Goal: Communication & Community: Answer question/provide support

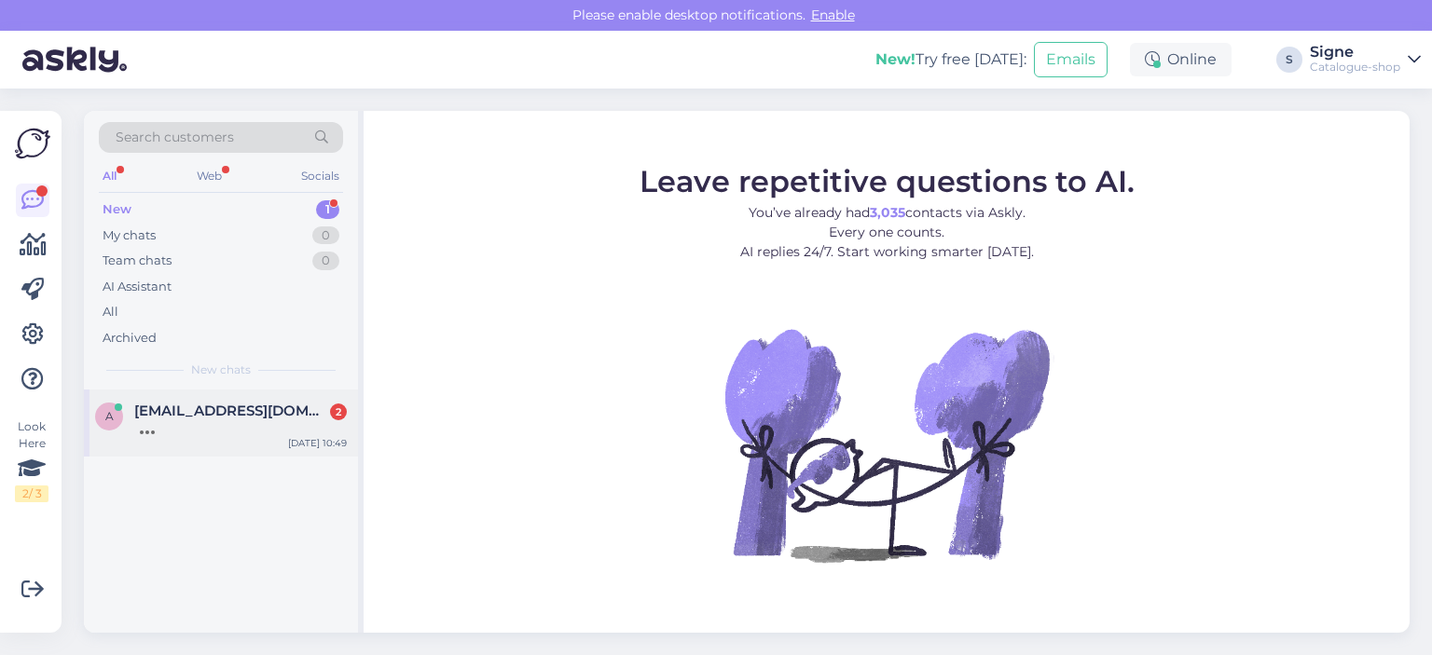
click at [271, 406] on div "[EMAIL_ADDRESS][DOMAIN_NAME] 2" at bounding box center [240, 411] width 213 height 17
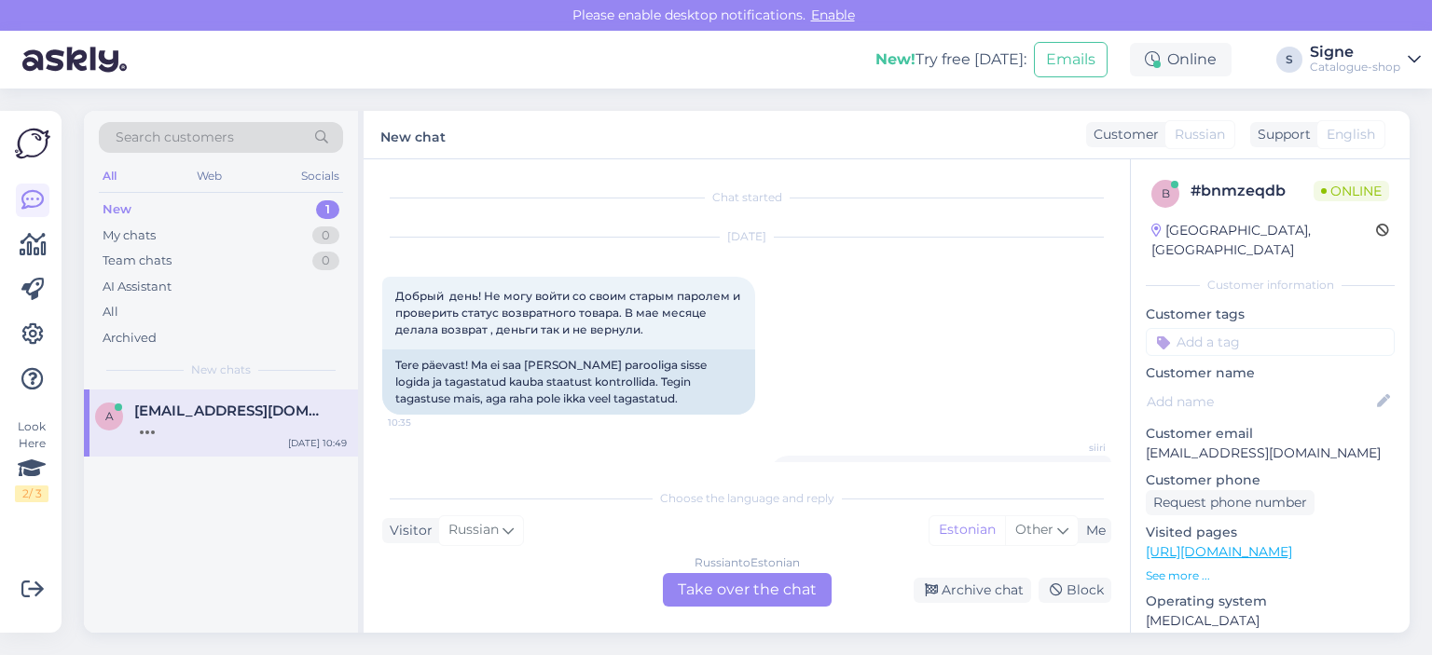
scroll to position [431, 0]
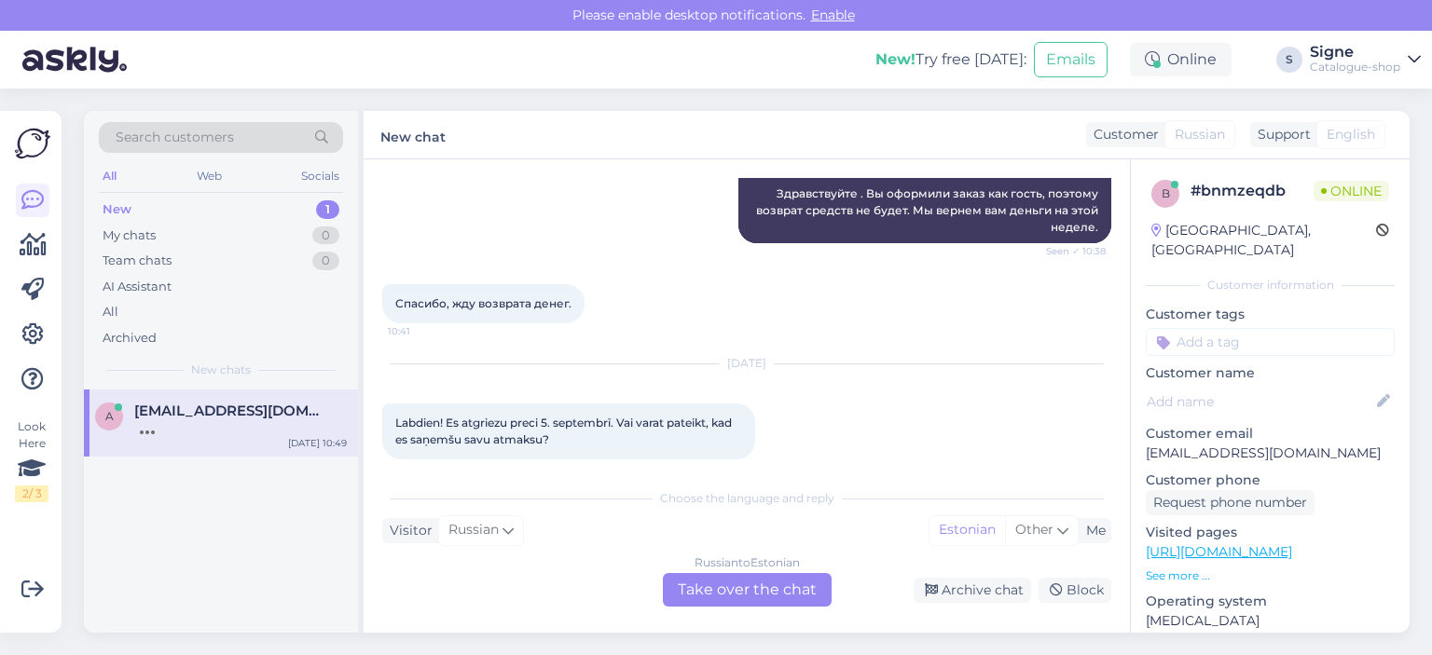
click at [727, 583] on div "Russian to Estonian Take over the chat" at bounding box center [747, 590] width 169 height 34
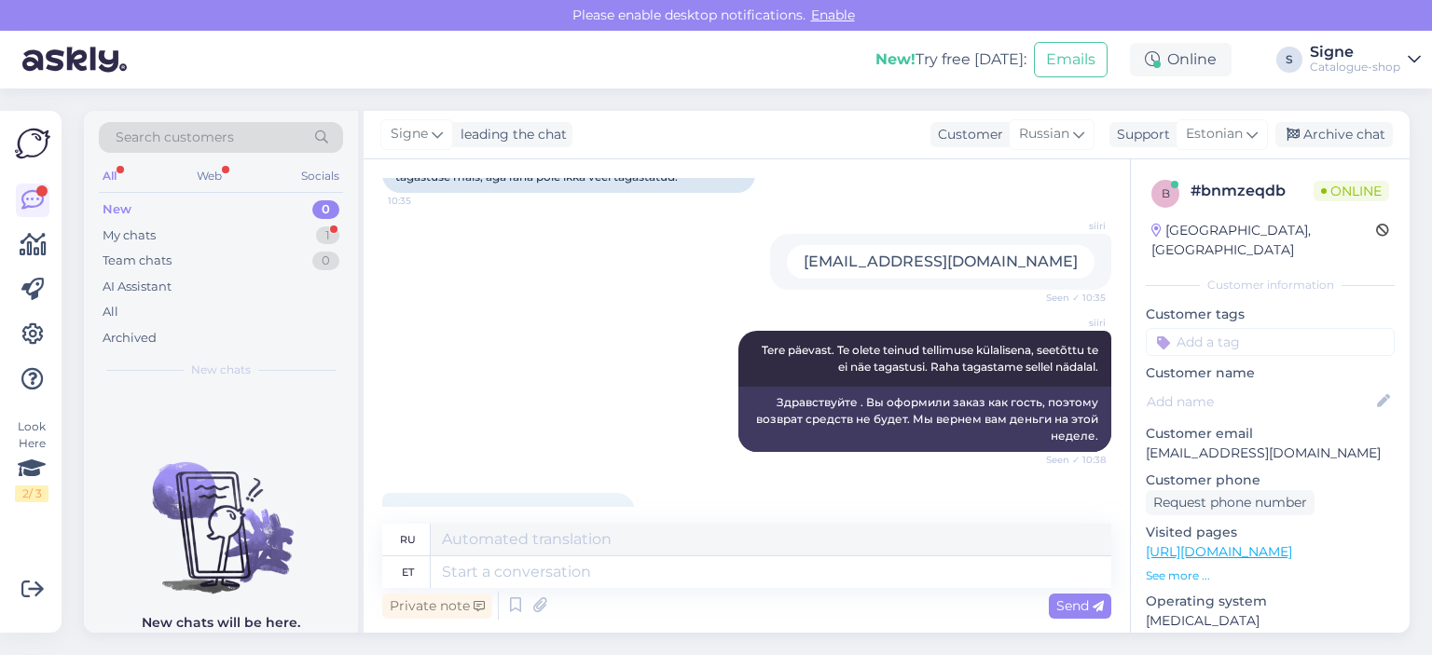
scroll to position [129, 0]
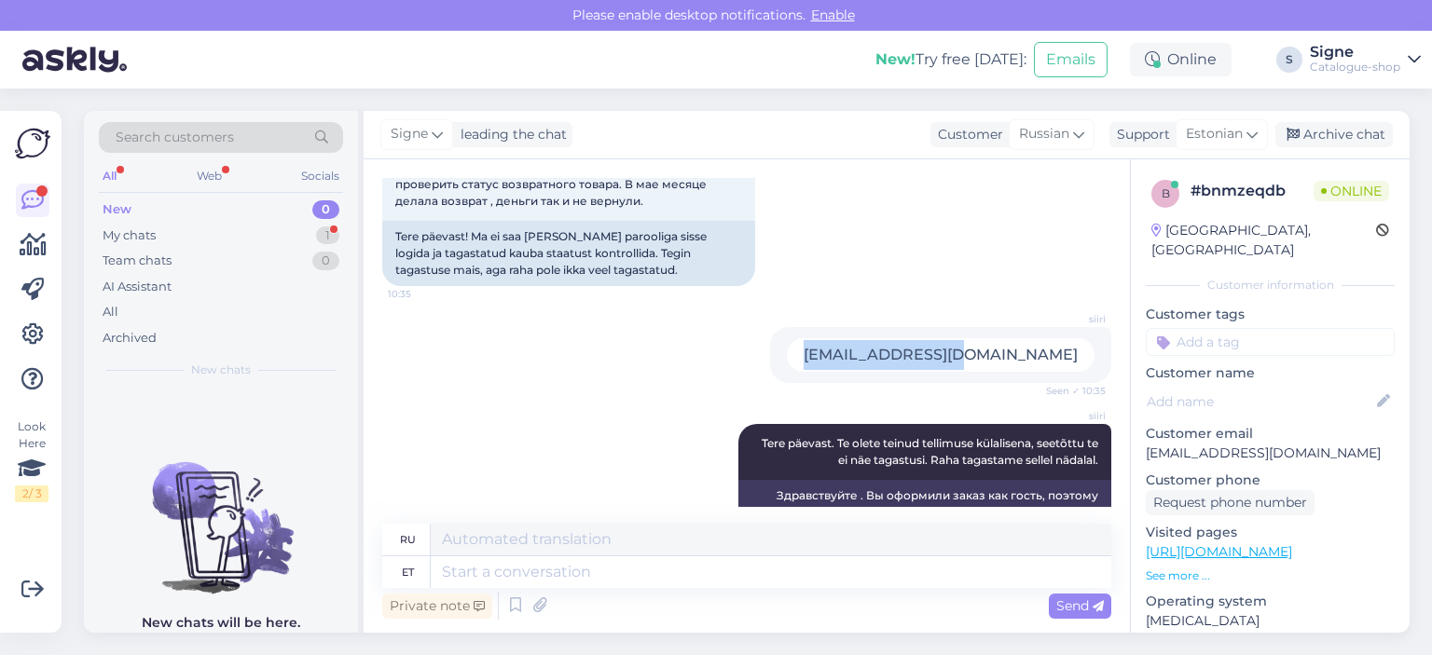
drag, startPoint x: 1069, startPoint y: 361, endPoint x: 871, endPoint y: 370, distance: 198.8
click at [871, 372] on div "siiri [EMAIL_ADDRESS][DOMAIN_NAME] Seen ✓ 10:35" at bounding box center [746, 355] width 729 height 97
copy div "[EMAIL_ADDRESS][DOMAIN_NAME]"
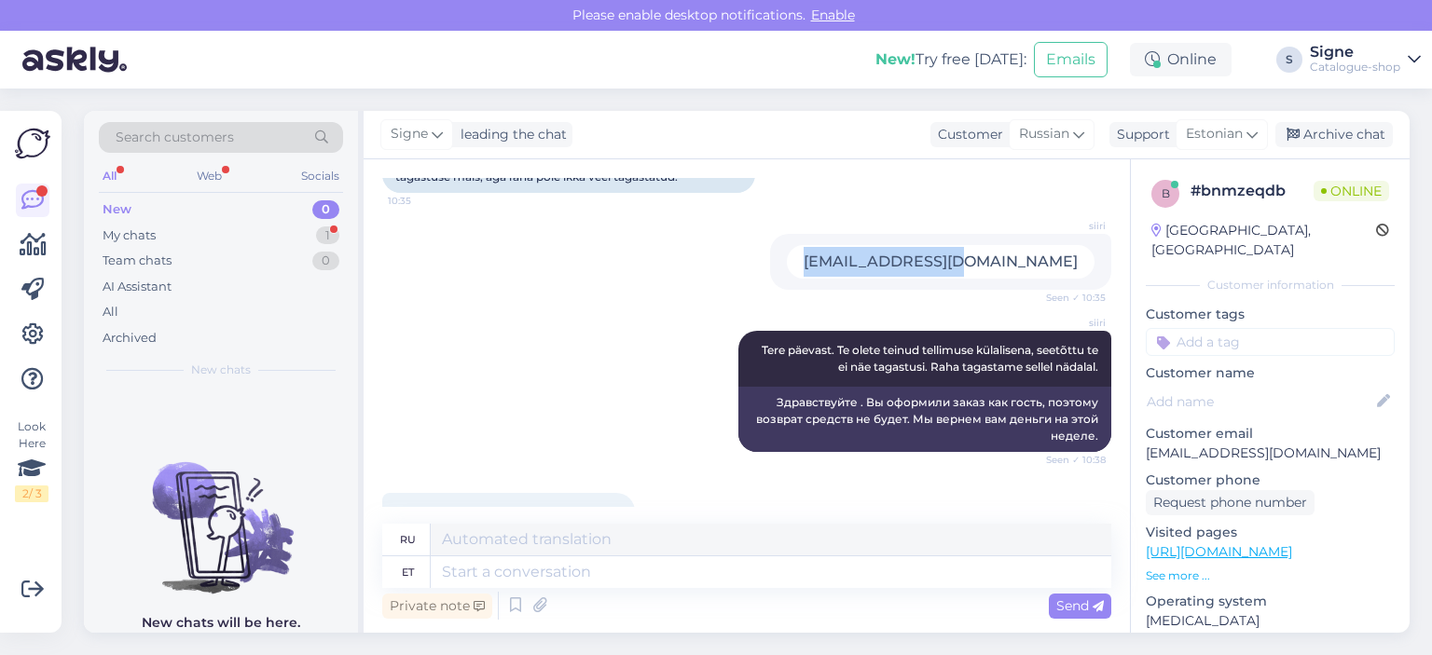
scroll to position [595, 0]
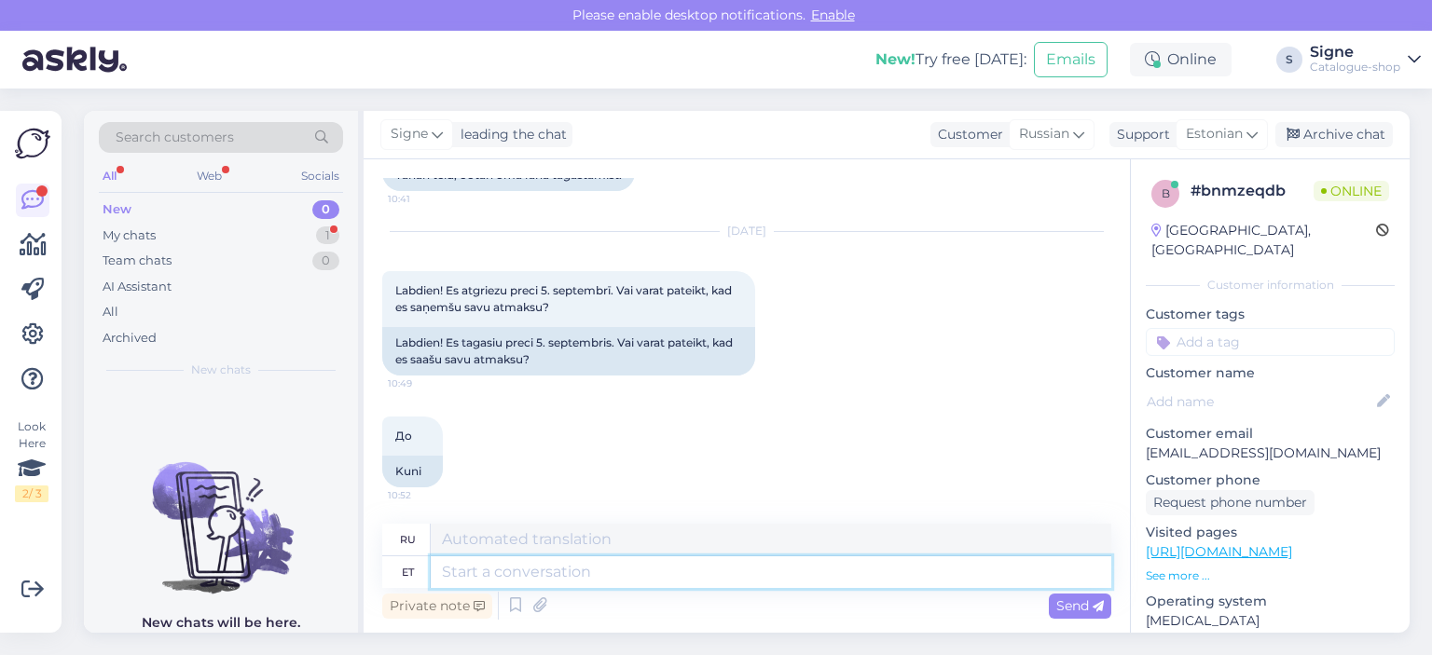
drag, startPoint x: 450, startPoint y: 574, endPoint x: 468, endPoint y: 561, distance: 22.0
click at [455, 572] on textarea at bounding box center [771, 573] width 680 height 32
type textarea "Tagastus on"
type textarea "Возвращаться"
type textarea "Tagastus on m"
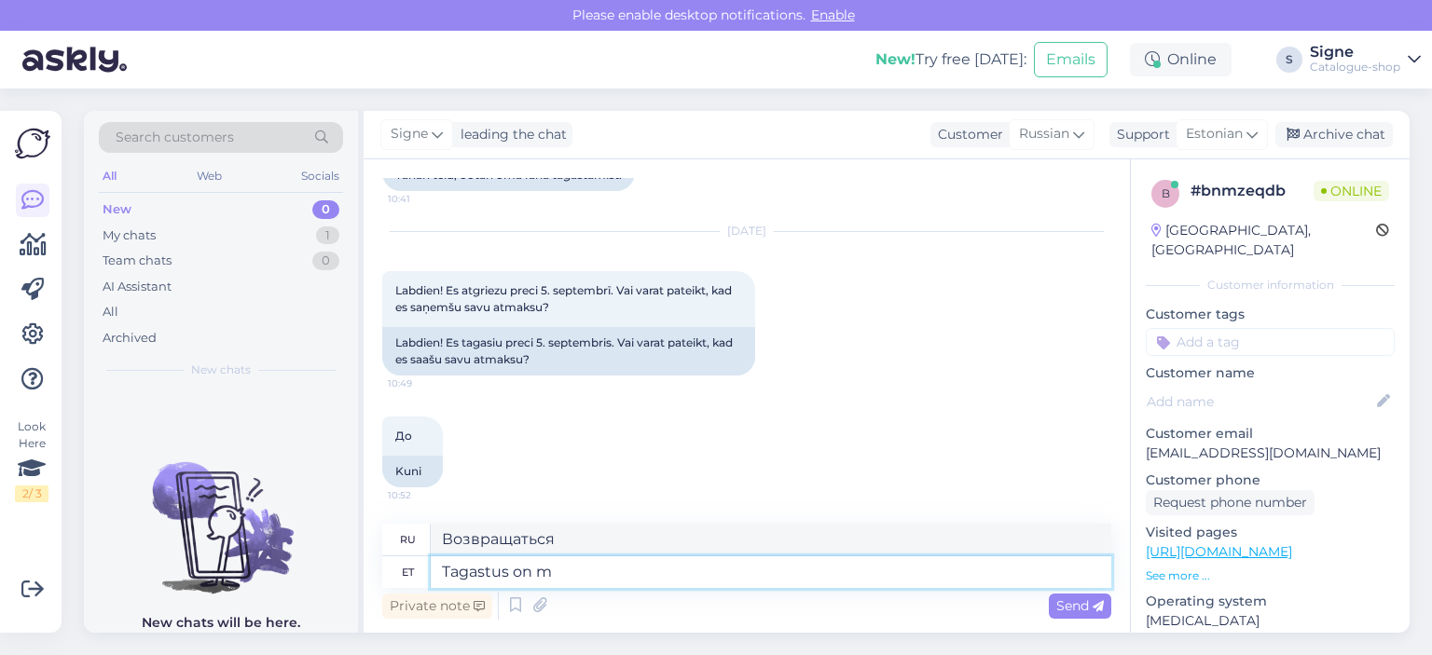
type textarea "Возврат есть"
type textarea "Tagastus on meieni j"
type textarea "Возвращение зависит от нас."
type textarea "Tagastus on meieni jõudnud j"
type textarea "Возвращение дошло до нас."
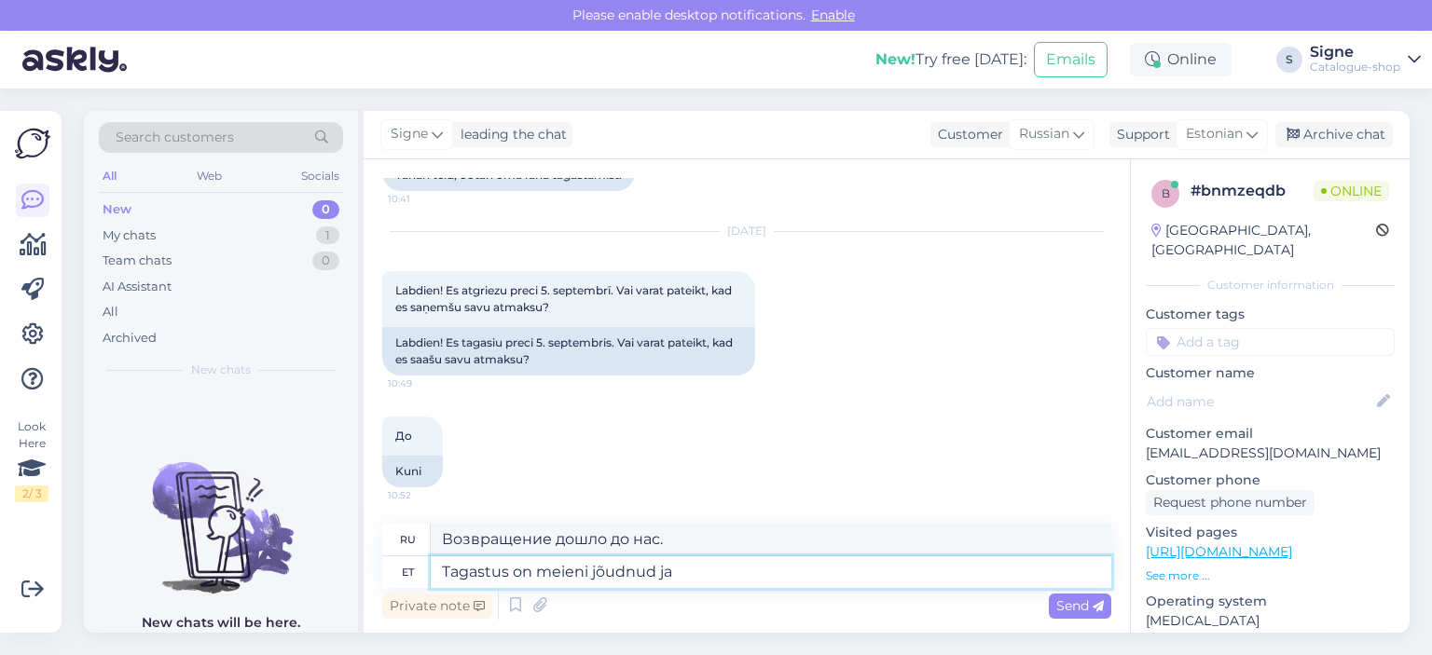
type textarea "Tagastus on meieni jõudnud ja k"
type textarea "Возвращение дошло до нас и"
type textarea "Tagastus on meieni jõudnud ja käideldud,"
type textarea "Возврат получен и обработан."
type textarea "Tagastus on meieni jõudnud ja käideldud, tagastussumma"
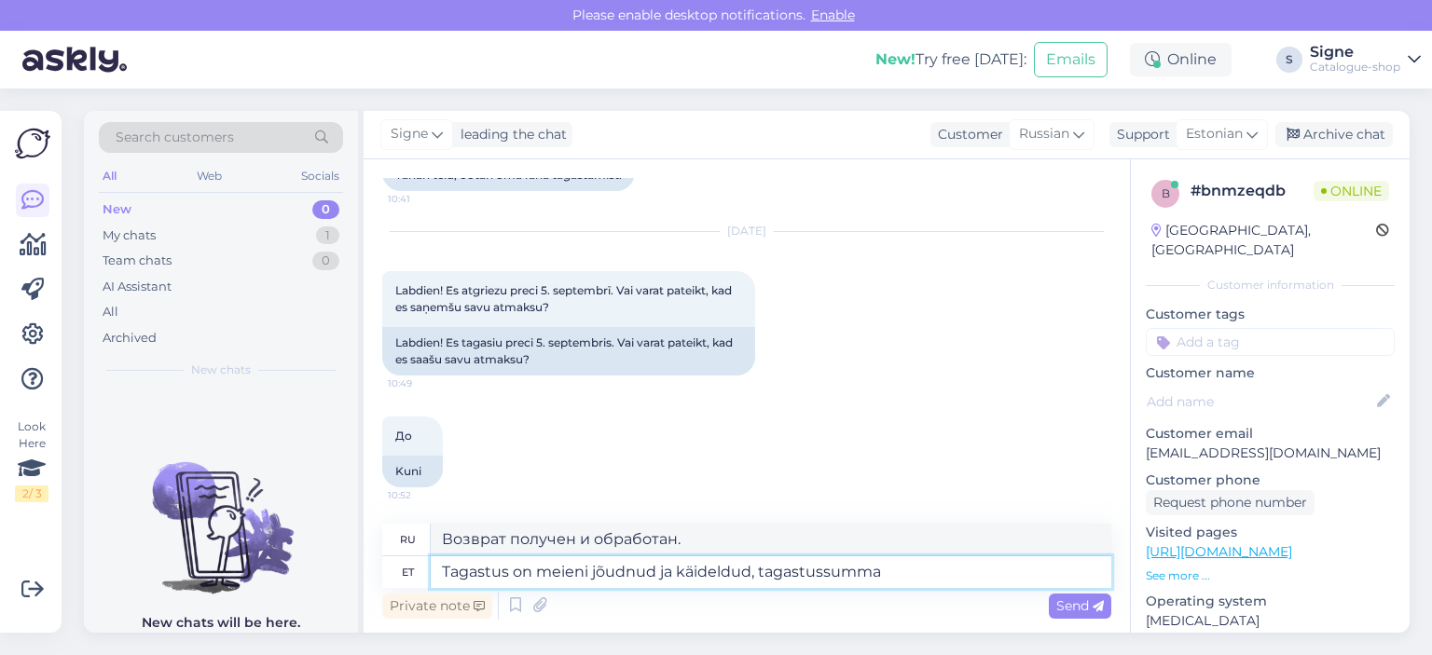
type textarea "Возврат получен и обработан, сумма возврата"
type textarea "Tagastus on meieni jõudnud ja käideldud, tagastussumma kantakse"
type textarea "Возврат получен и обработан, сумма возврата будет переведена."
type textarea "Tagastus on meieni jõudnud ja käideldud, tagastussumma kantakse teie a"
type textarea "Возврат получен и обработан нами, сумма возврата будет зачислена на ваш счет."
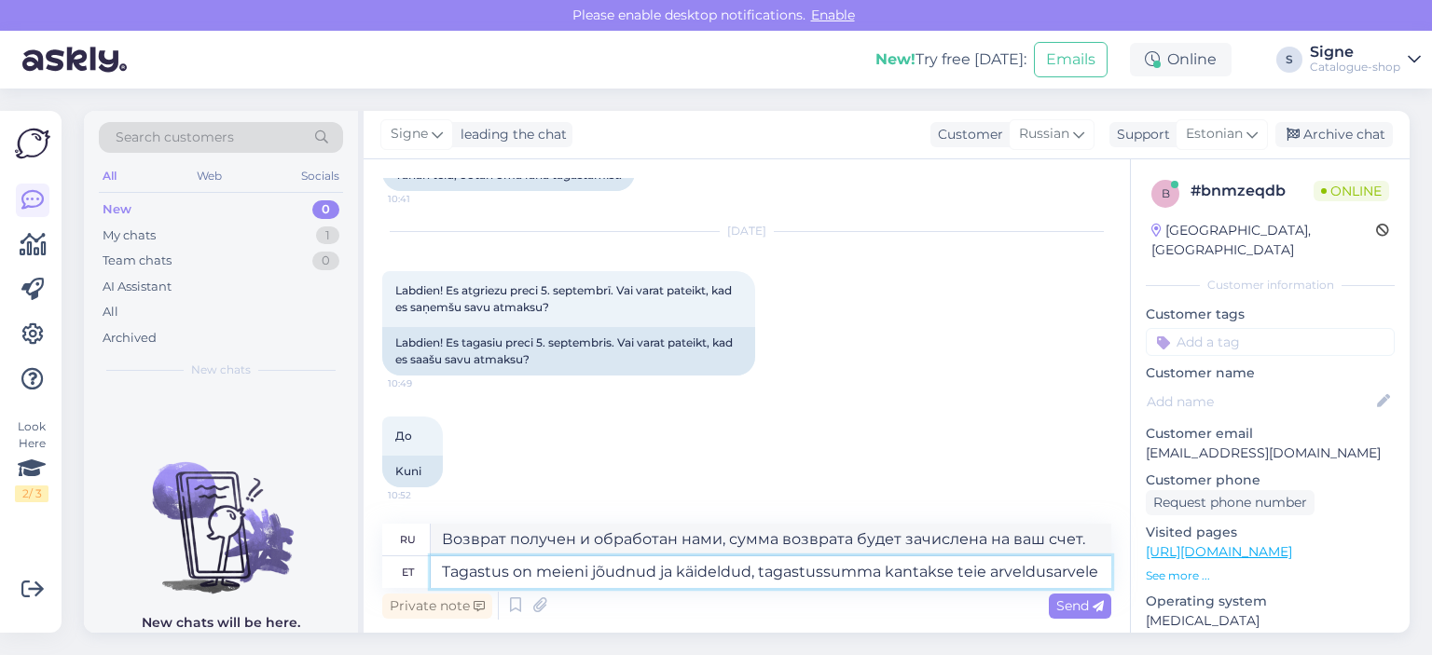
type textarea "Tagastus on meieni jõudnud ja käideldud, tagastussumma kantakse teie arveldusar…"
type textarea "Возврат получен и обработан нами, сумма возврата будет переведена на ваш банков…"
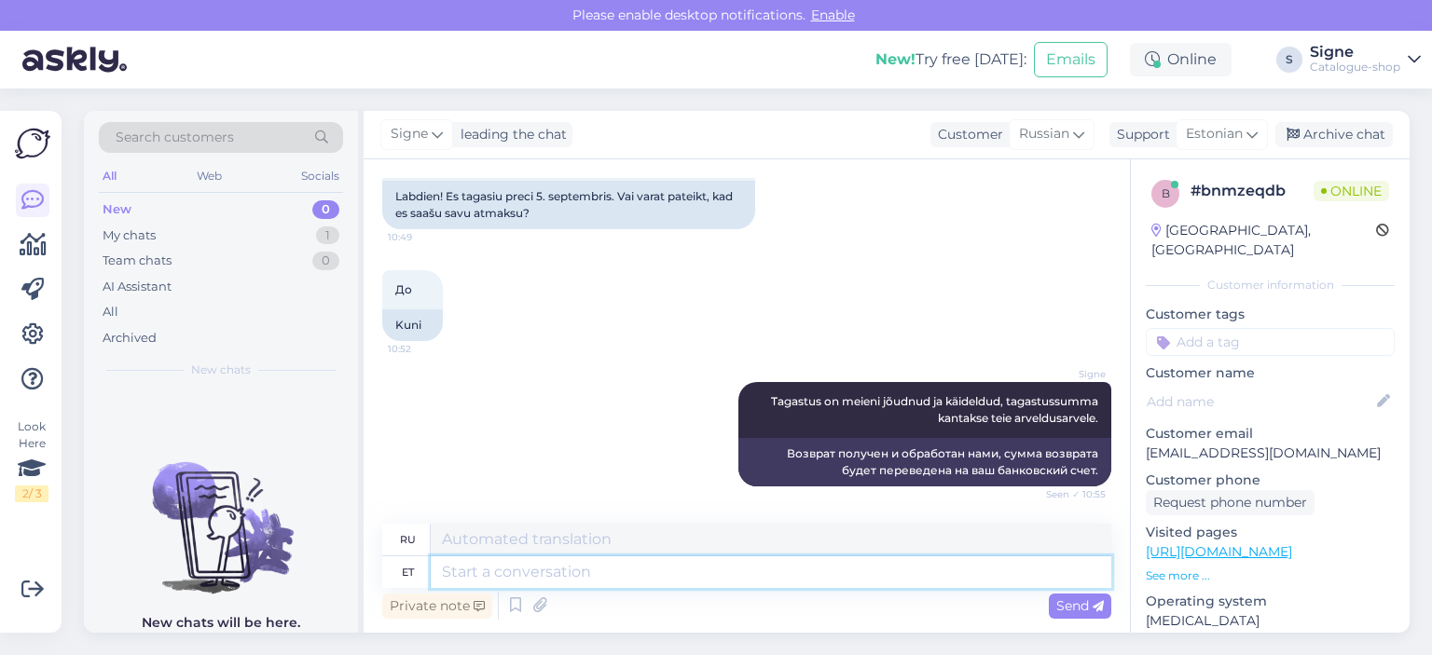
scroll to position [740, 0]
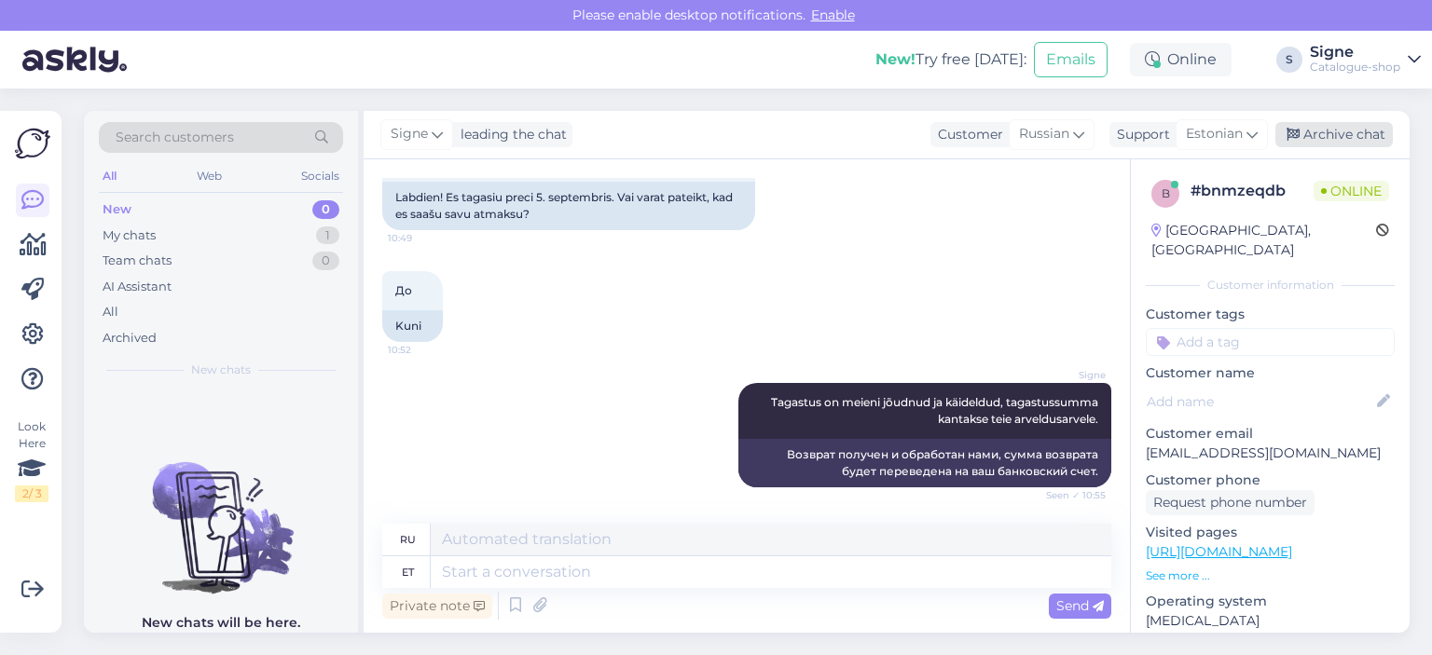
click at [1317, 126] on div "Archive chat" at bounding box center [1333, 134] width 117 height 25
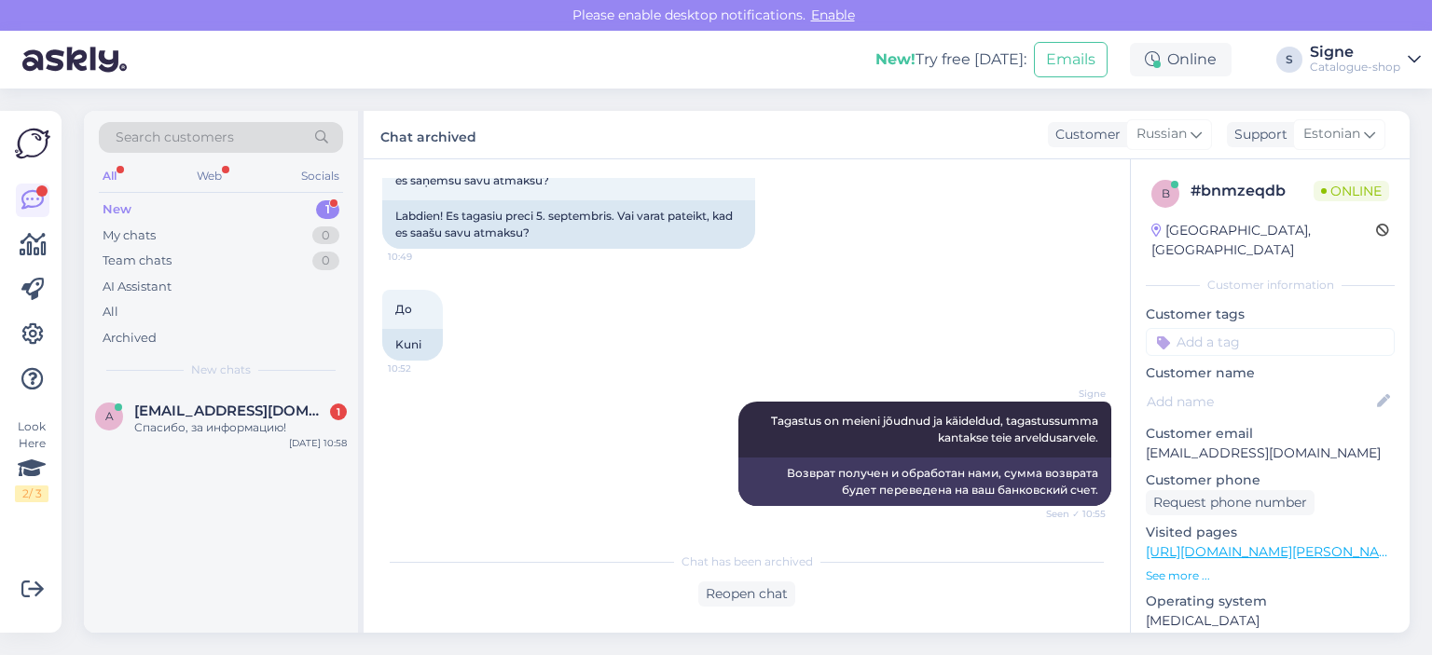
scroll to position [833, 0]
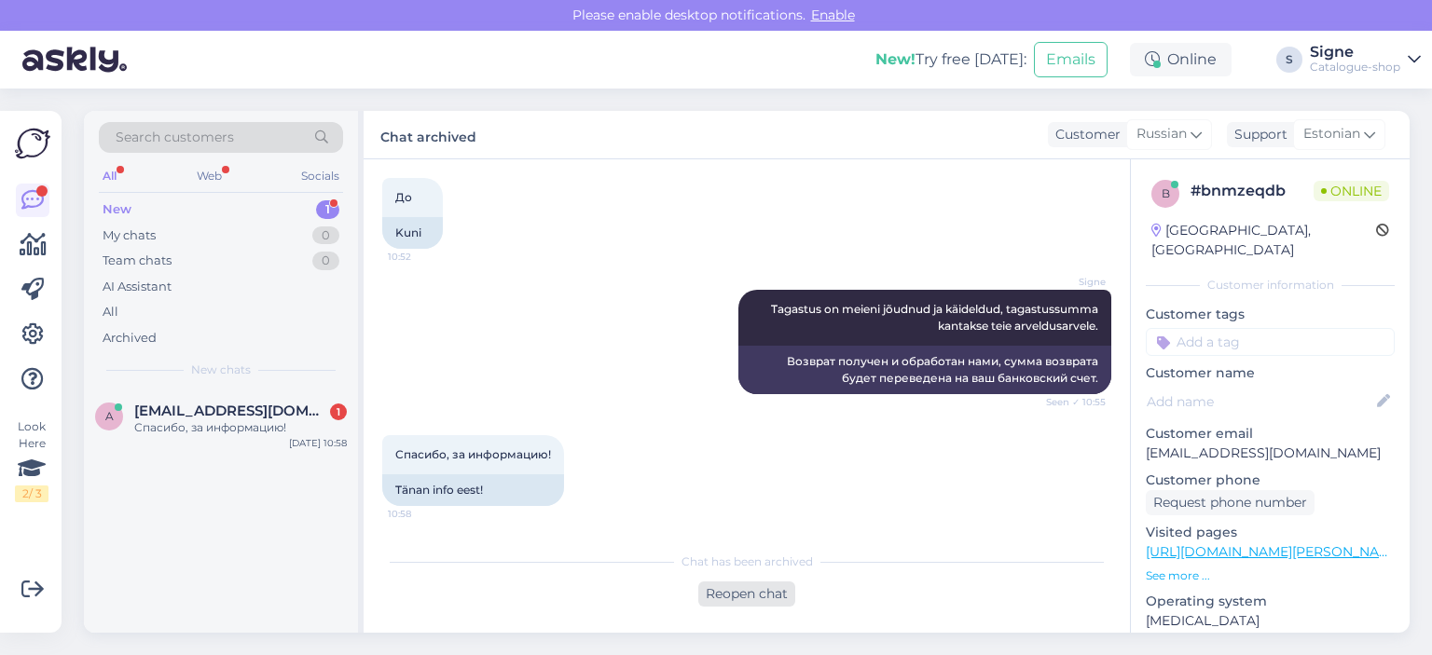
drag, startPoint x: 761, startPoint y: 585, endPoint x: 799, endPoint y: 501, distance: 93.0
click at [763, 585] on div "Reopen chat" at bounding box center [746, 594] width 97 height 25
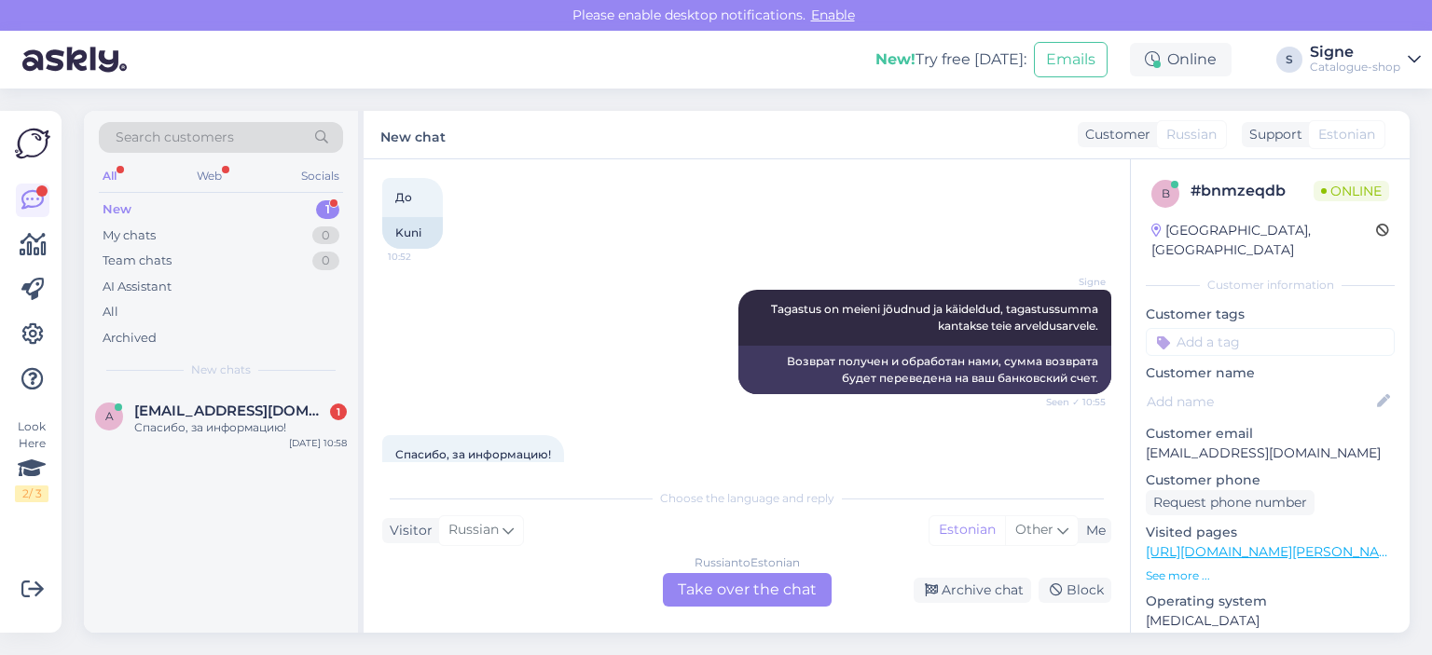
click at [716, 580] on div "Russian to Estonian Take over the chat" at bounding box center [747, 590] width 169 height 34
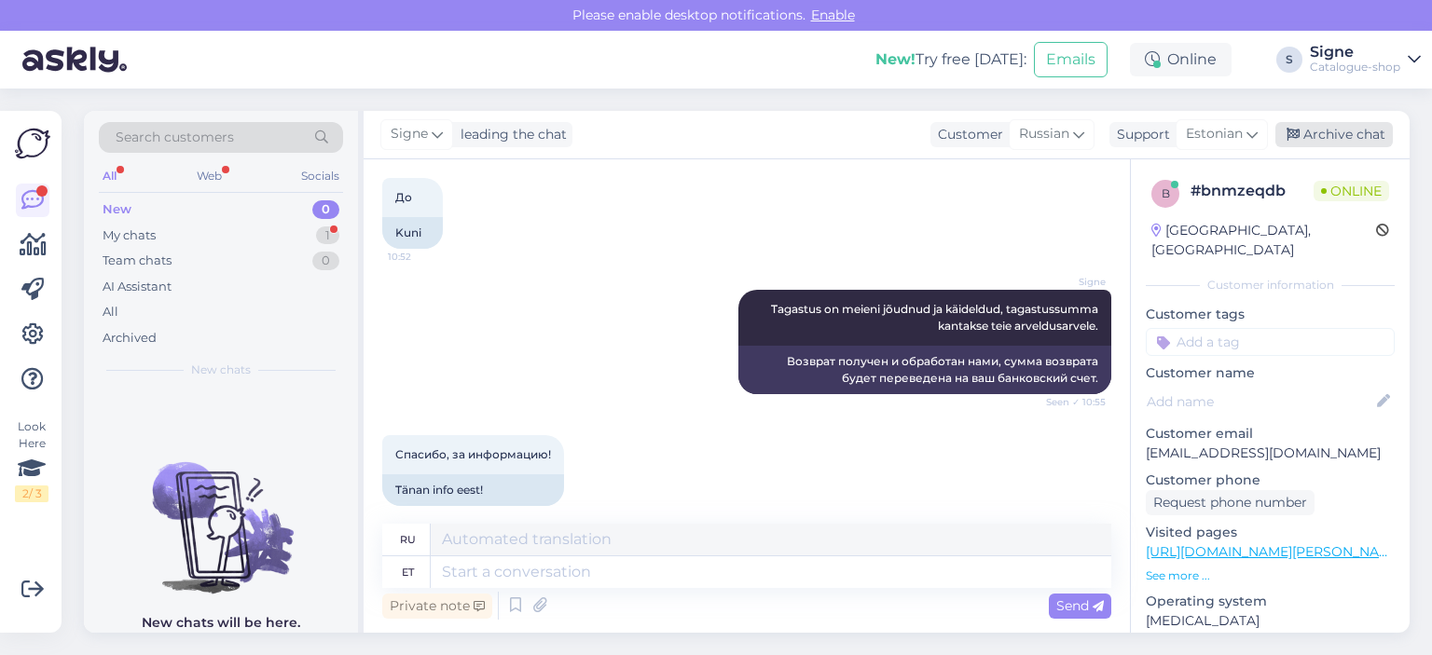
click at [1307, 133] on div "Archive chat" at bounding box center [1333, 134] width 117 height 25
